Goal: Task Accomplishment & Management: Use online tool/utility

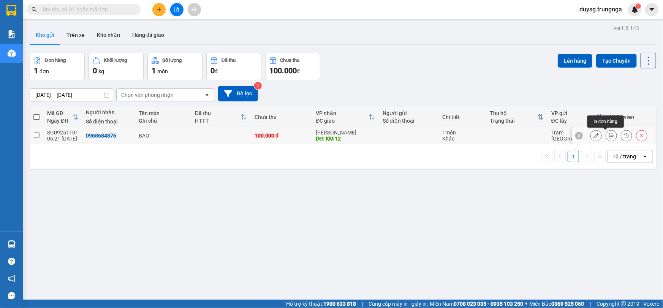
click at [609, 135] on icon at bounding box center [611, 135] width 5 height 5
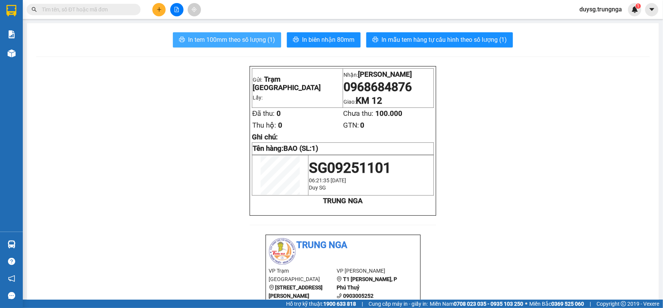
click at [225, 36] on span "In tem 100mm theo số lượng (1)" at bounding box center [231, 39] width 87 height 9
